Goal: Navigation & Orientation: Find specific page/section

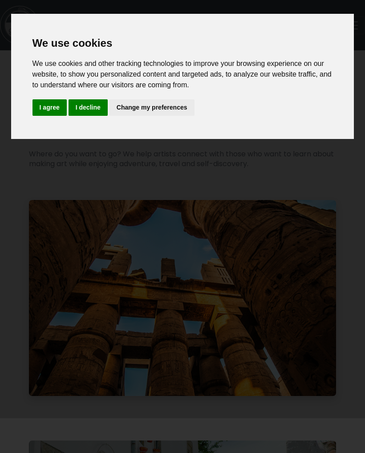
click at [95, 102] on button "I decline" at bounding box center [88, 107] width 39 height 16
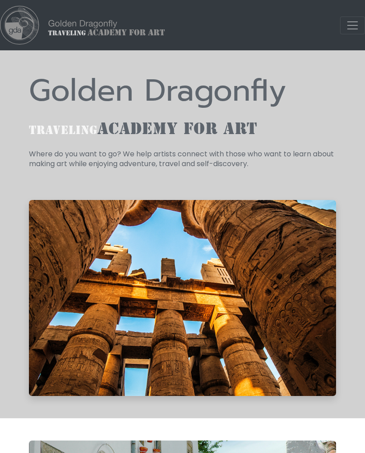
click at [349, 26] on span "Toggle navigation" at bounding box center [352, 25] width 13 height 13
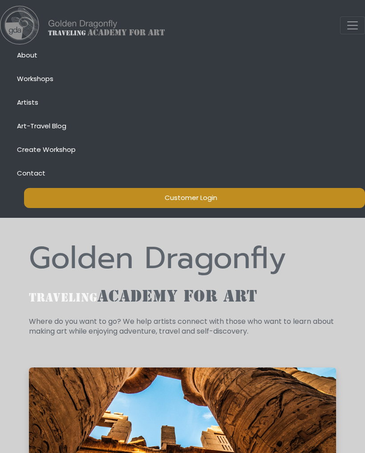
click at [34, 105] on span "Artists" at bounding box center [27, 101] width 21 height 9
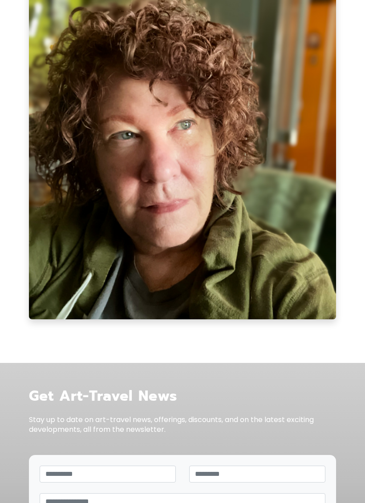
scroll to position [231, 0]
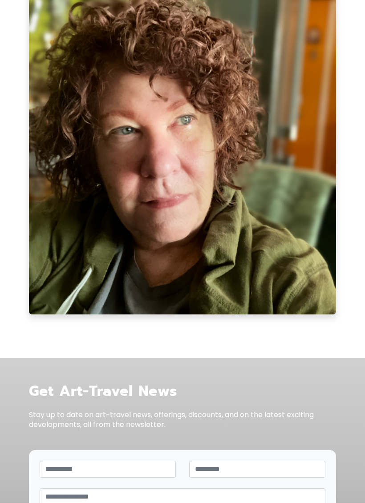
click at [328, 278] on img at bounding box center [182, 141] width 307 height 347
click at [335, 271] on img at bounding box center [182, 141] width 307 height 347
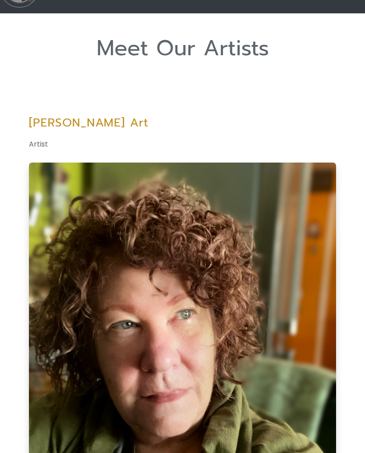
scroll to position [0, 0]
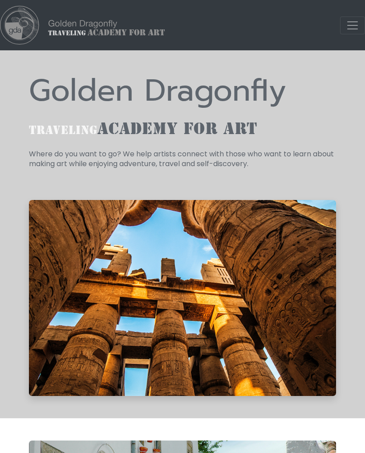
click at [352, 20] on span "Toggle navigation" at bounding box center [352, 25] width 13 height 13
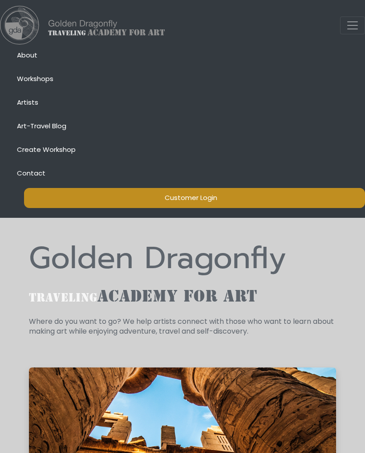
click at [65, 123] on span "Art-Travel Blog" at bounding box center [41, 125] width 49 height 9
click at [350, 23] on span "Toggle navigation" at bounding box center [352, 25] width 13 height 13
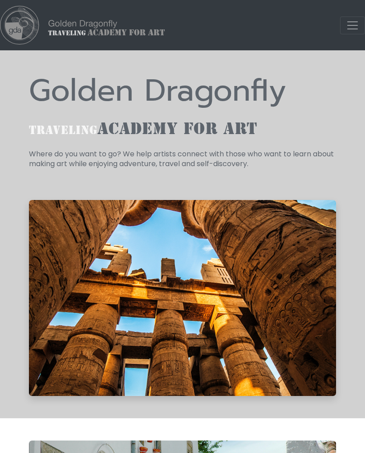
click at [348, 23] on span "Toggle navigation" at bounding box center [352, 25] width 13 height 13
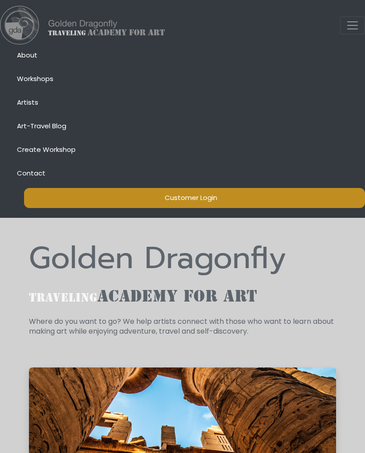
click at [360, 23] on button "Toggle navigation" at bounding box center [352, 25] width 25 height 18
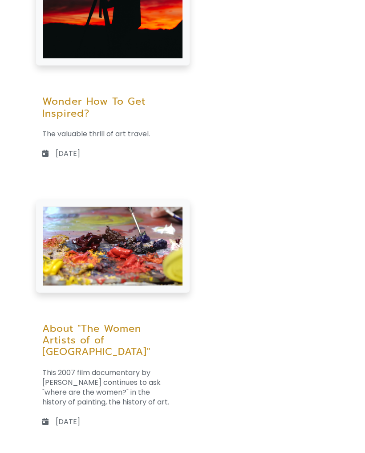
scroll to position [1033, 0]
